Goal: Task Accomplishment & Management: Manage account settings

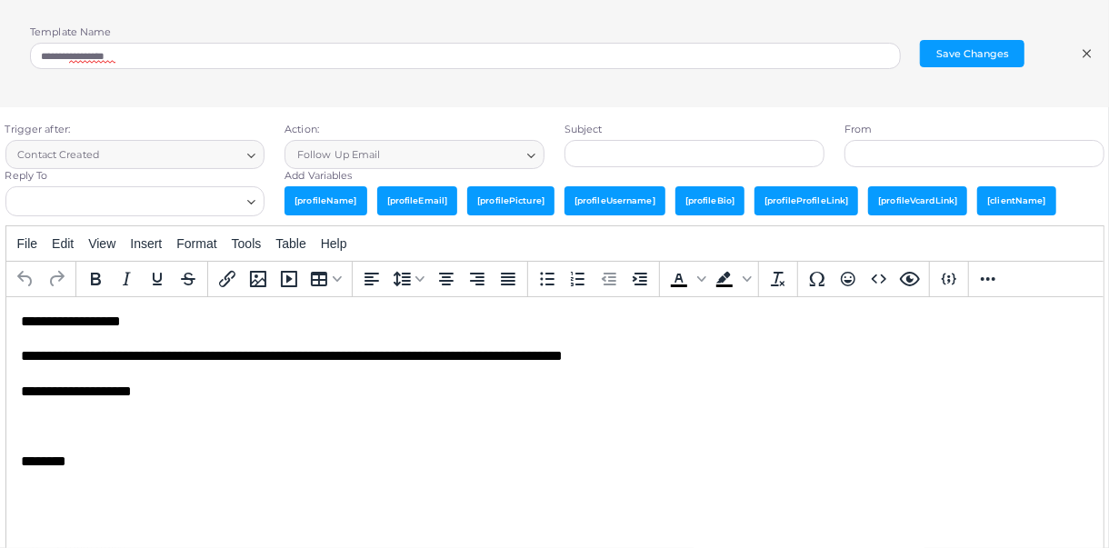
type textarea "**********"
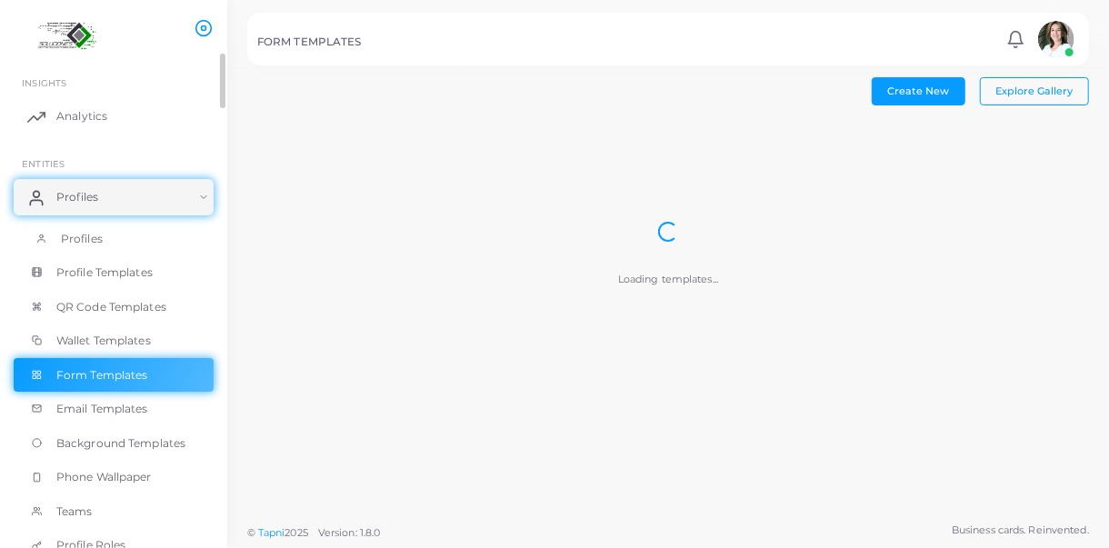
click at [118, 233] on link "Profiles" at bounding box center [114, 239] width 200 height 35
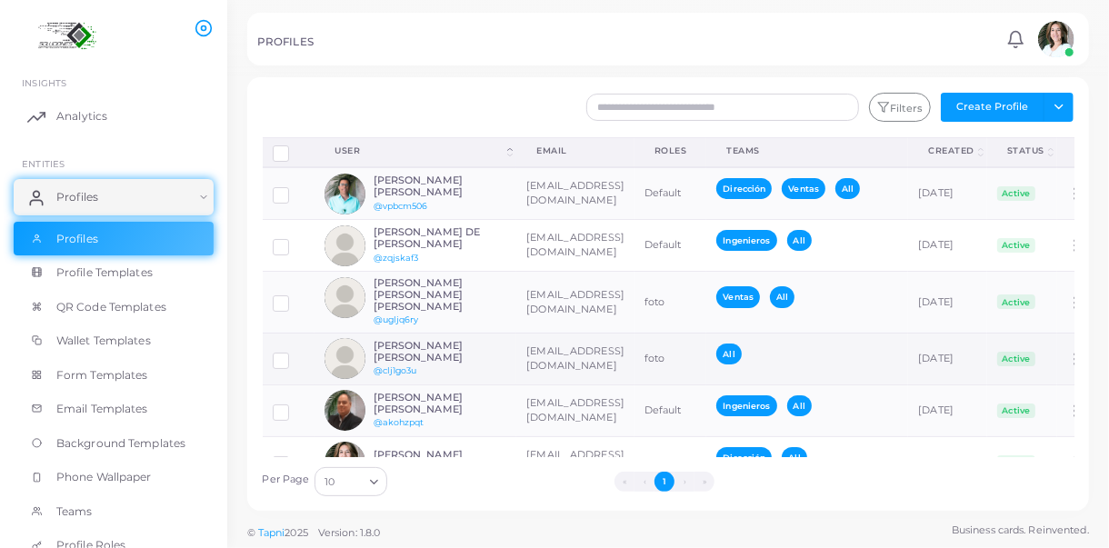
scroll to position [104, 0]
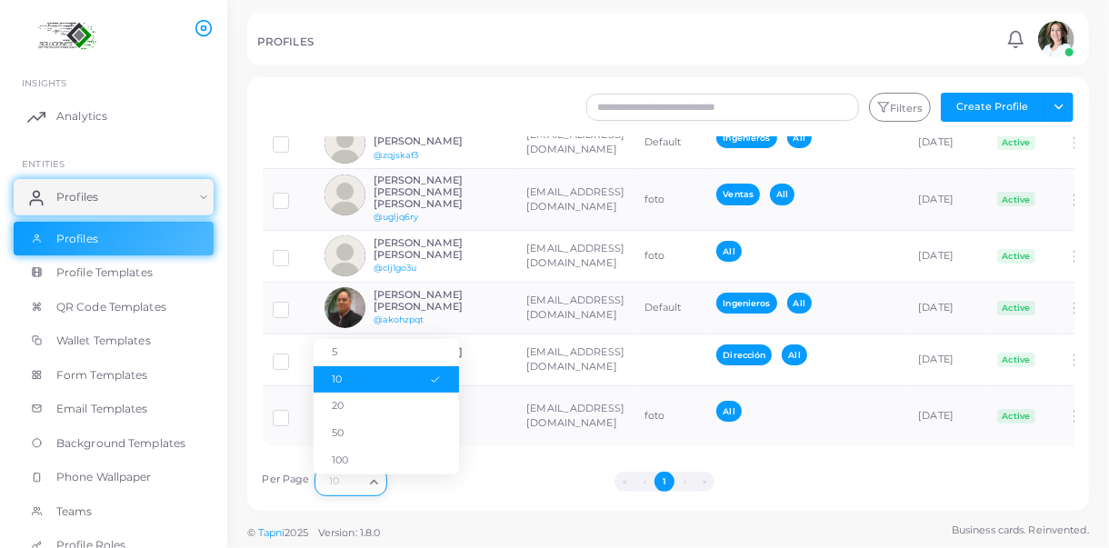
click at [371, 484] on icon "Search for option" at bounding box center [374, 483] width 14 height 14
click at [343, 406] on li "20" at bounding box center [386, 406] width 145 height 27
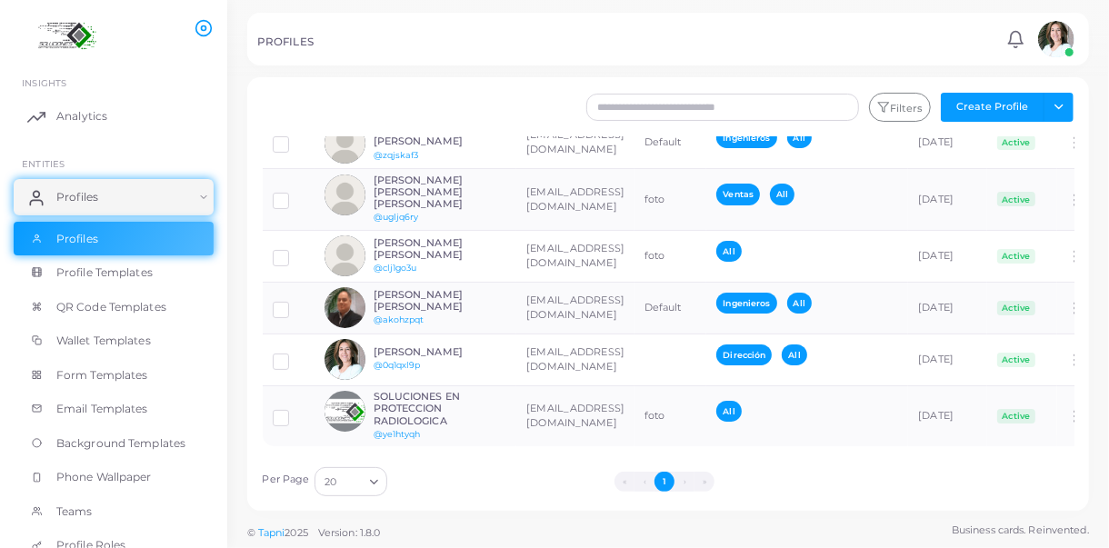
click at [687, 477] on li "›" at bounding box center [685, 482] width 20 height 20
click at [202, 190] on link "Profiles" at bounding box center [114, 197] width 200 height 36
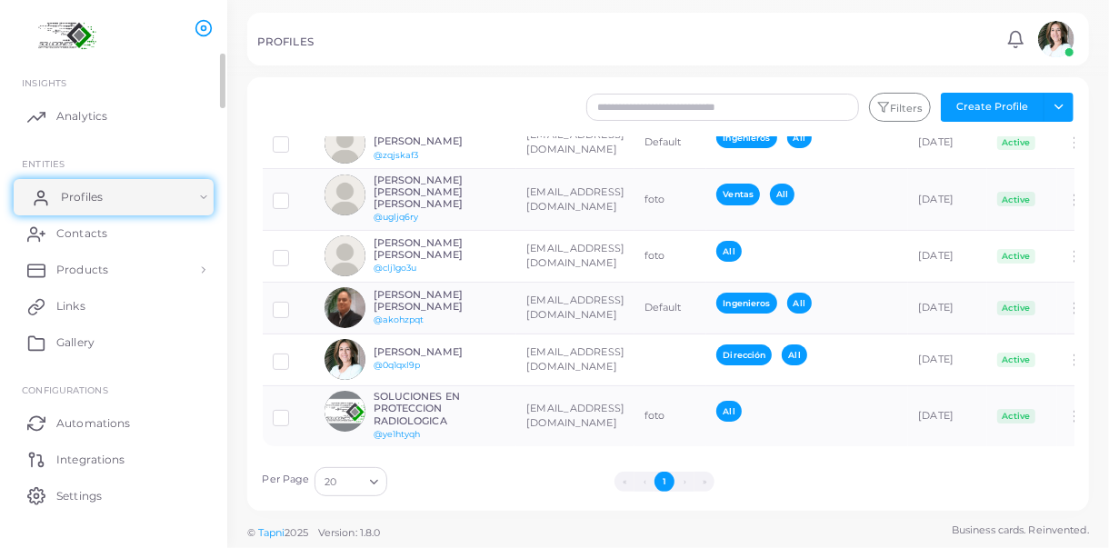
click at [202, 190] on link "Profiles" at bounding box center [114, 197] width 200 height 36
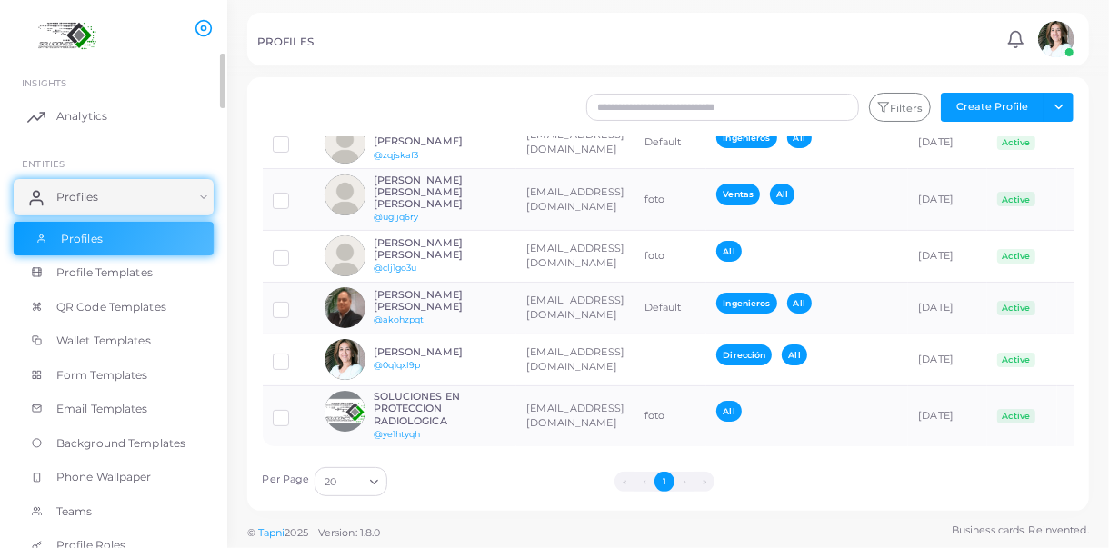
click at [90, 239] on span "Profiles" at bounding box center [82, 239] width 42 height 16
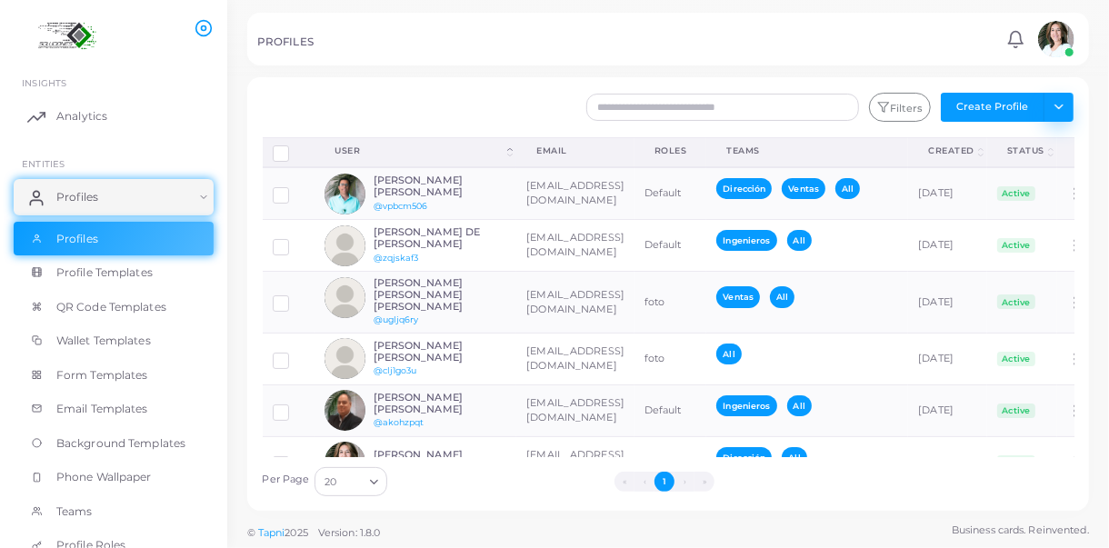
click at [1054, 102] on button "Toggle dropdown" at bounding box center [1059, 107] width 30 height 29
click at [459, 106] on div "Filters Create Profile Toggle dropdown Import Profiles Invite Profiles Export P…" at bounding box center [738, 107] width 694 height 29
